Goal: Task Accomplishment & Management: Complete application form

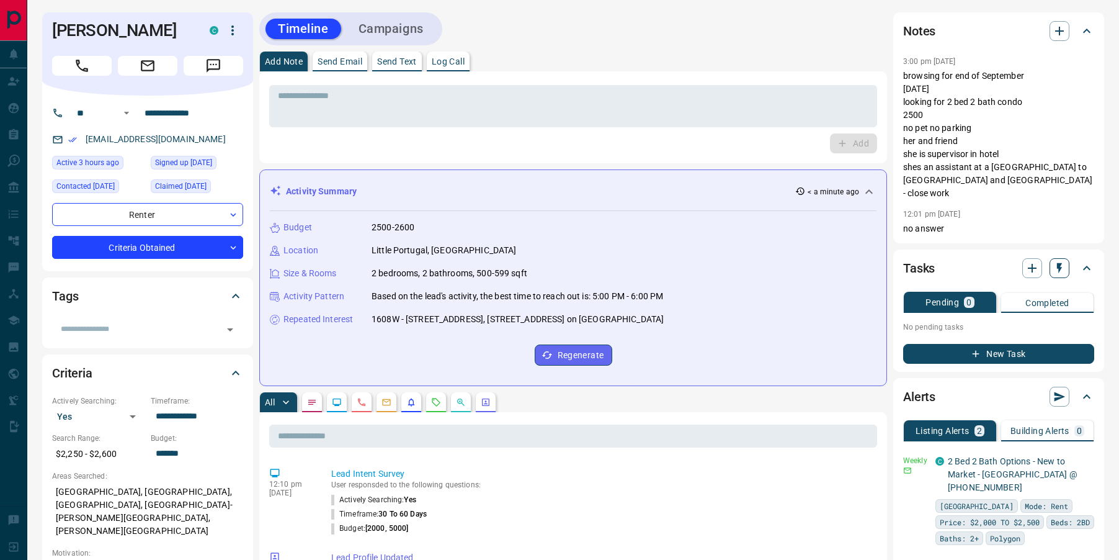
click at [1058, 262] on icon "button" at bounding box center [1059, 268] width 12 height 12
click at [1004, 264] on div at bounding box center [559, 280] width 1119 height 560
click at [1031, 265] on icon "button" at bounding box center [1032, 268] width 15 height 15
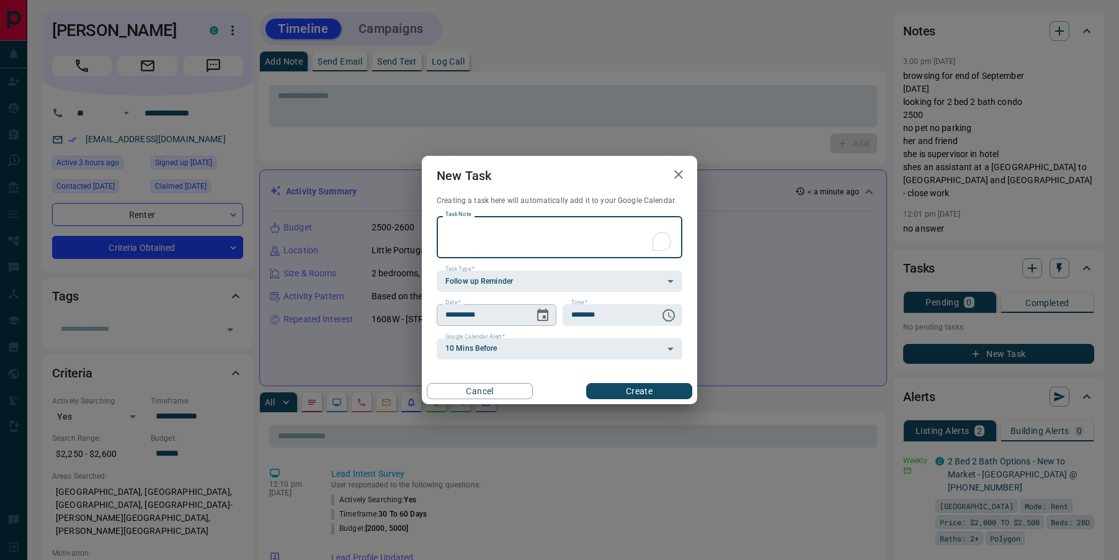
click at [550, 312] on button "Choose date, selected date is Aug 19, 2025" at bounding box center [542, 315] width 25 height 25
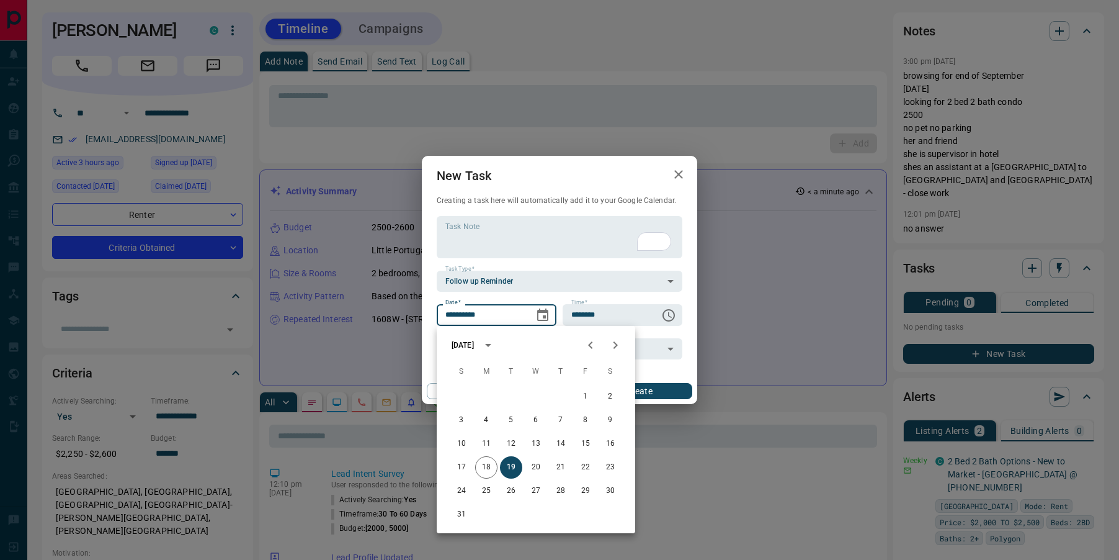
click at [617, 347] on icon "Next month" at bounding box center [615, 345] width 15 height 15
click at [562, 394] on button "4" at bounding box center [561, 396] width 22 height 22
type input "**********"
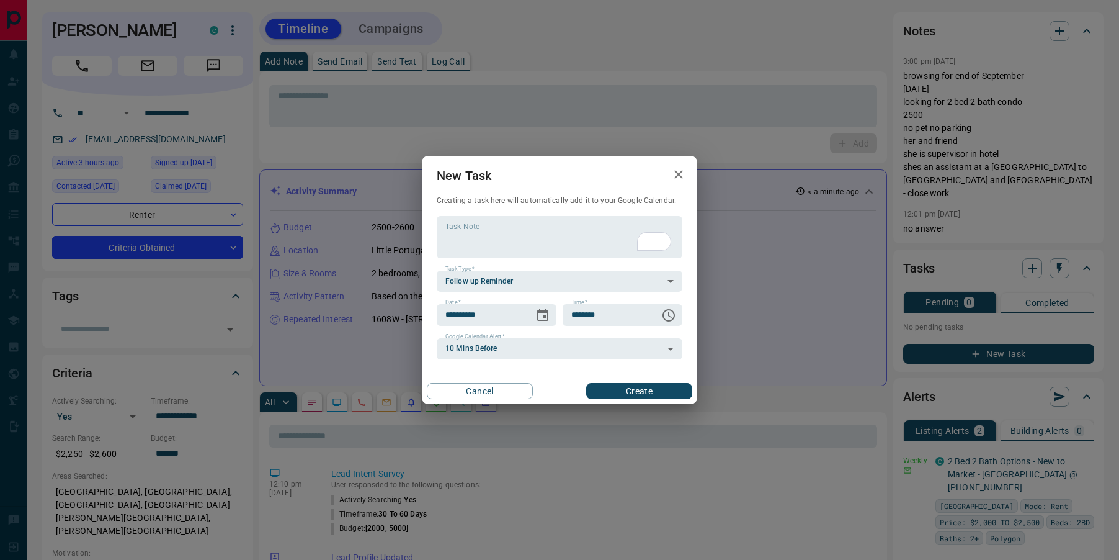
click at [619, 391] on button "Create" at bounding box center [639, 391] width 106 height 16
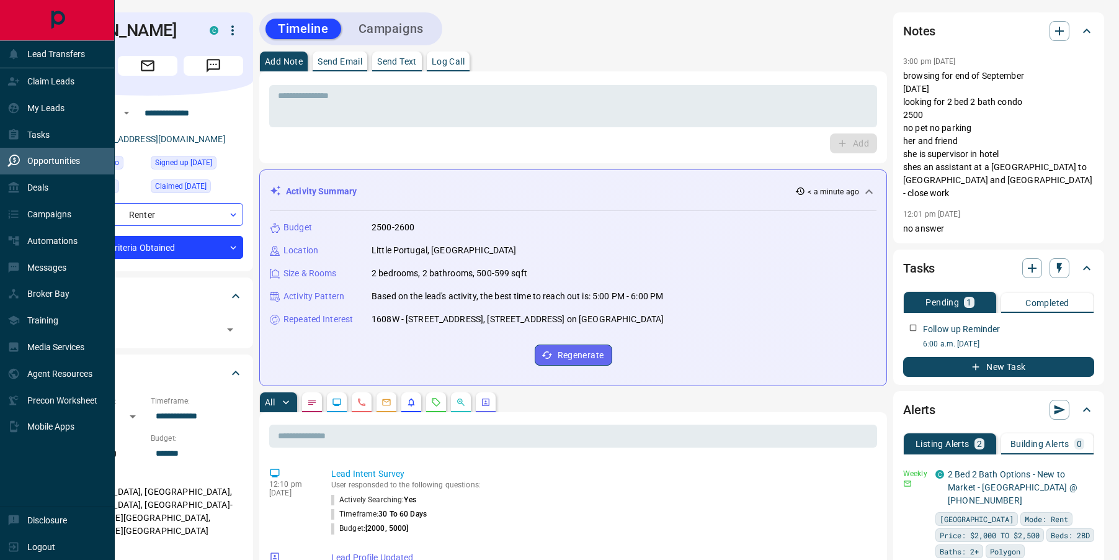
click at [21, 161] on div "Opportunities" at bounding box center [43, 161] width 73 height 20
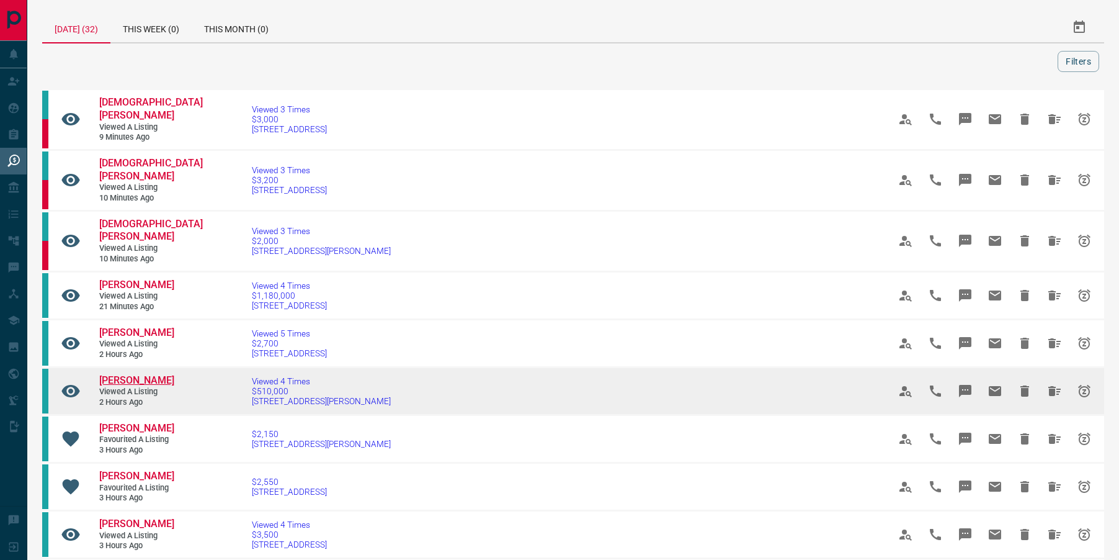
click at [122, 374] on span "[PERSON_NAME]" at bounding box center [136, 380] width 75 height 12
